Goal: Navigation & Orientation: Find specific page/section

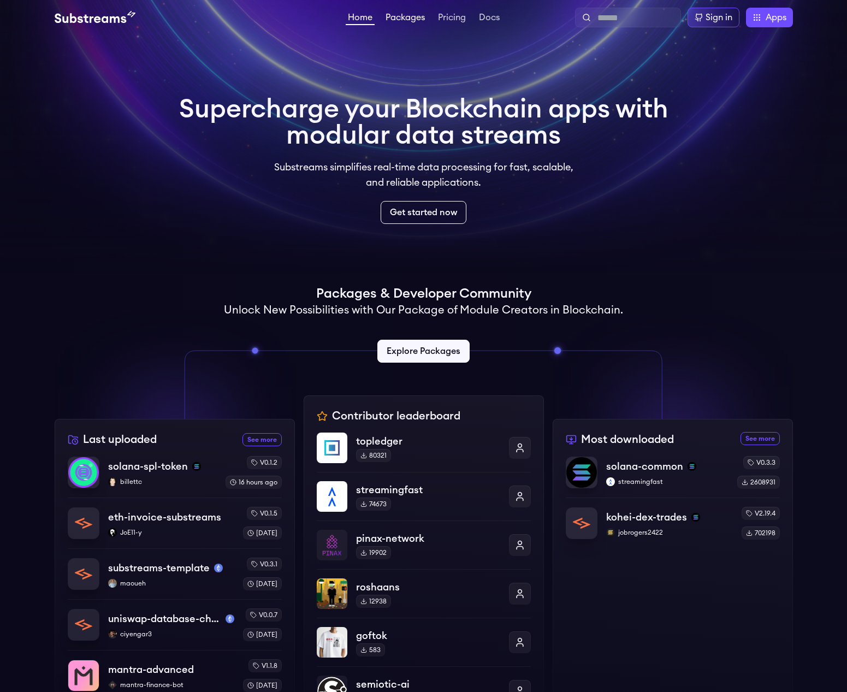
click at [412, 17] on link "Packages" at bounding box center [405, 18] width 44 height 11
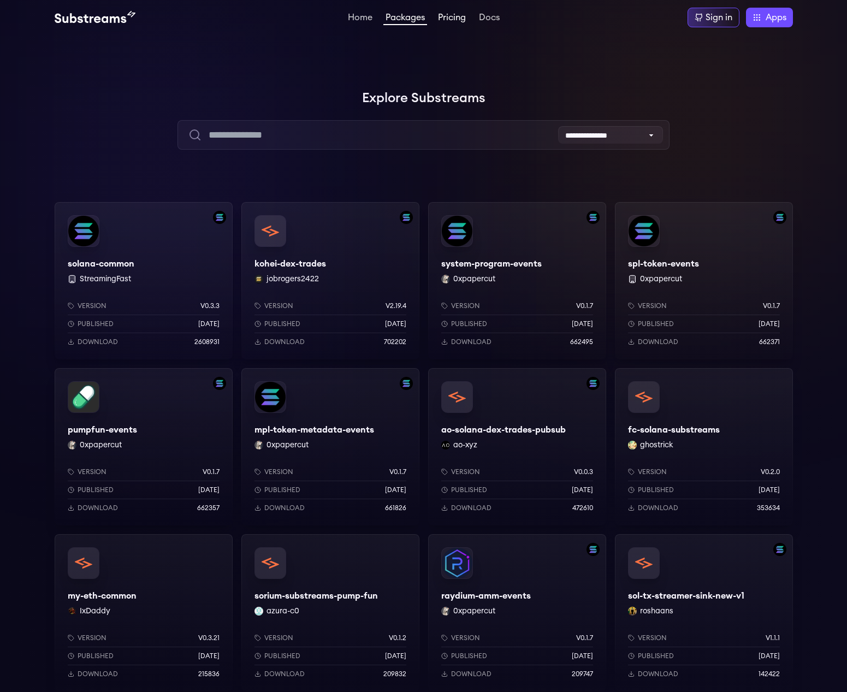
click at [446, 15] on link "Pricing" at bounding box center [452, 18] width 32 height 11
click at [492, 24] on div "Home Packages Pricing Docs Home Packages Pricing Docs Sign in Apps Subgraph Stu…" at bounding box center [424, 18] width 738 height 20
click at [492, 20] on link "Docs" at bounding box center [489, 18] width 25 height 11
